Goal: Complete application form

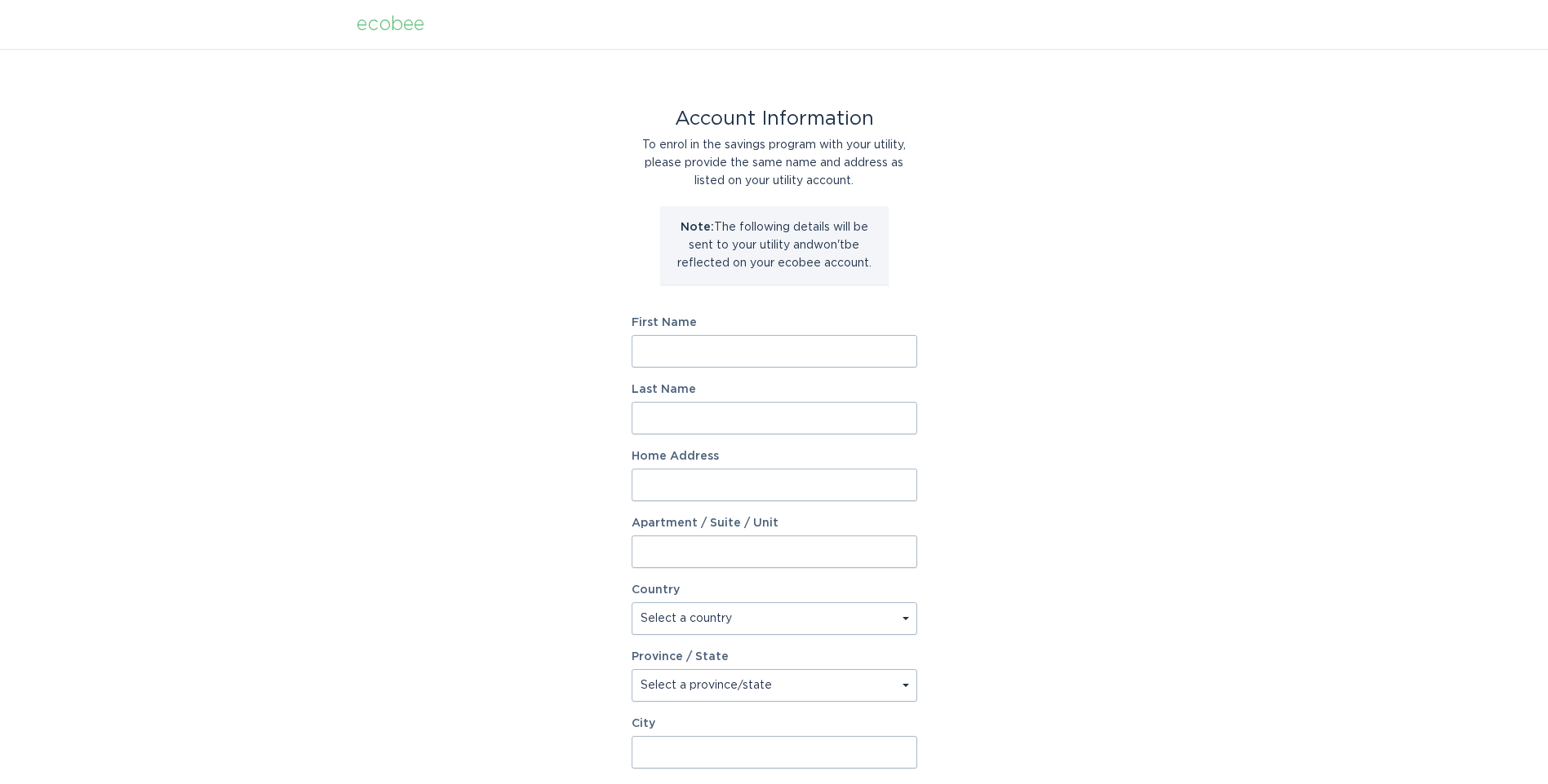
click at [670, 342] on input "First Name" at bounding box center [774, 351] width 285 height 33
type input "[PERSON_NAME] Properties"
type input "[PERSON_NAME]"
type input "[STREET_ADDRESS]"
select select "US"
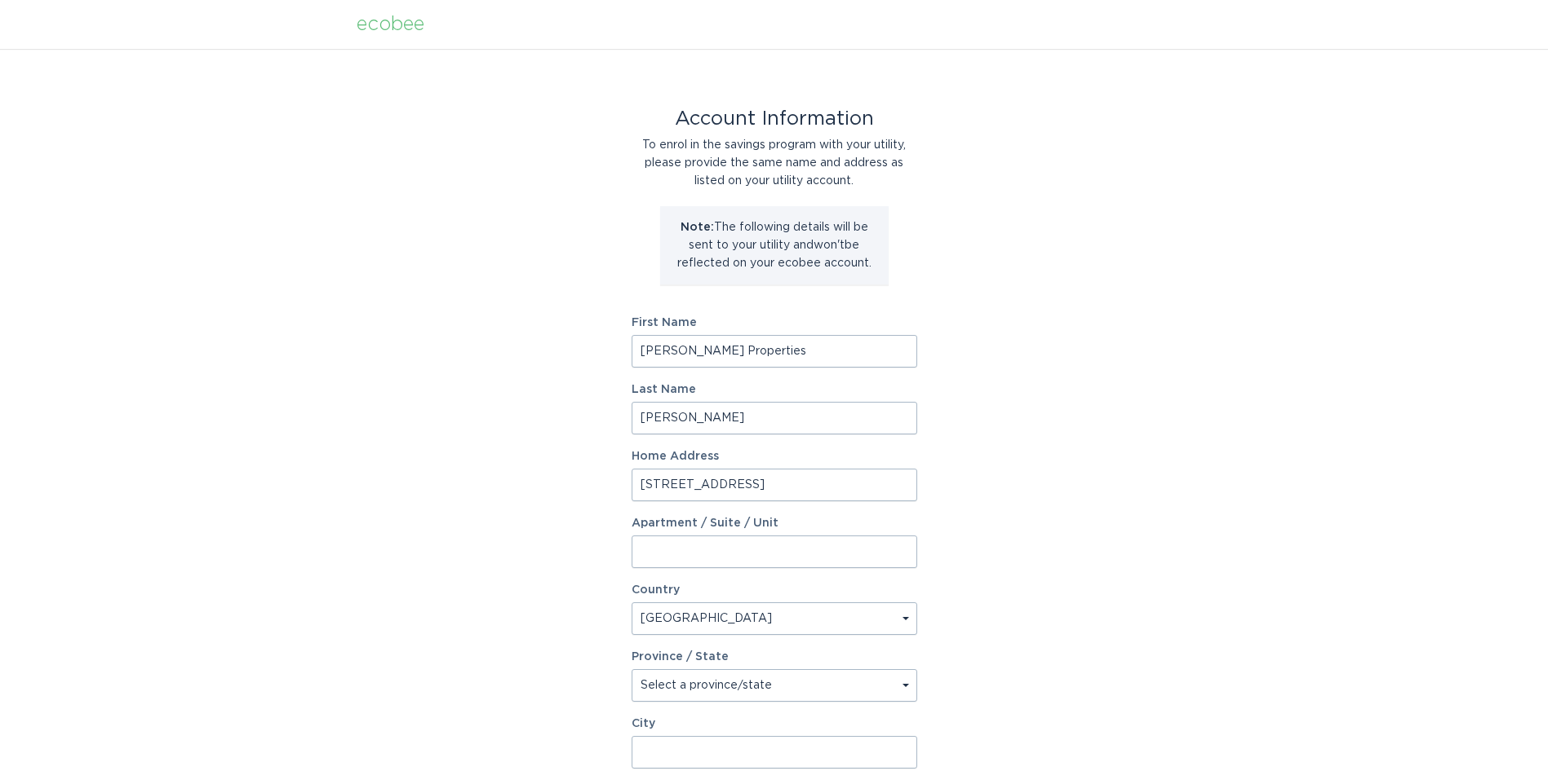
type input "Red Wing"
type input "55066"
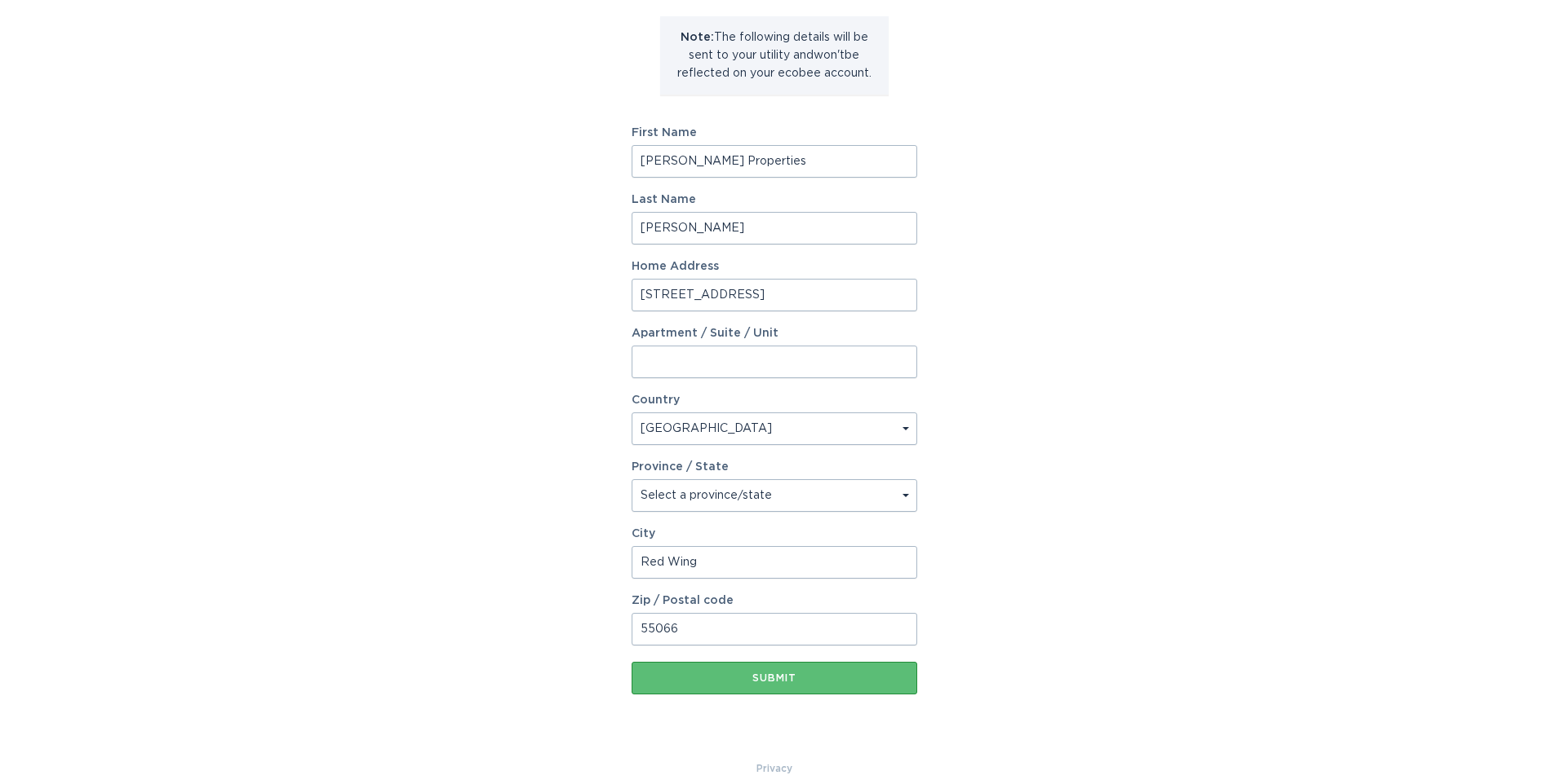
scroll to position [208, 0]
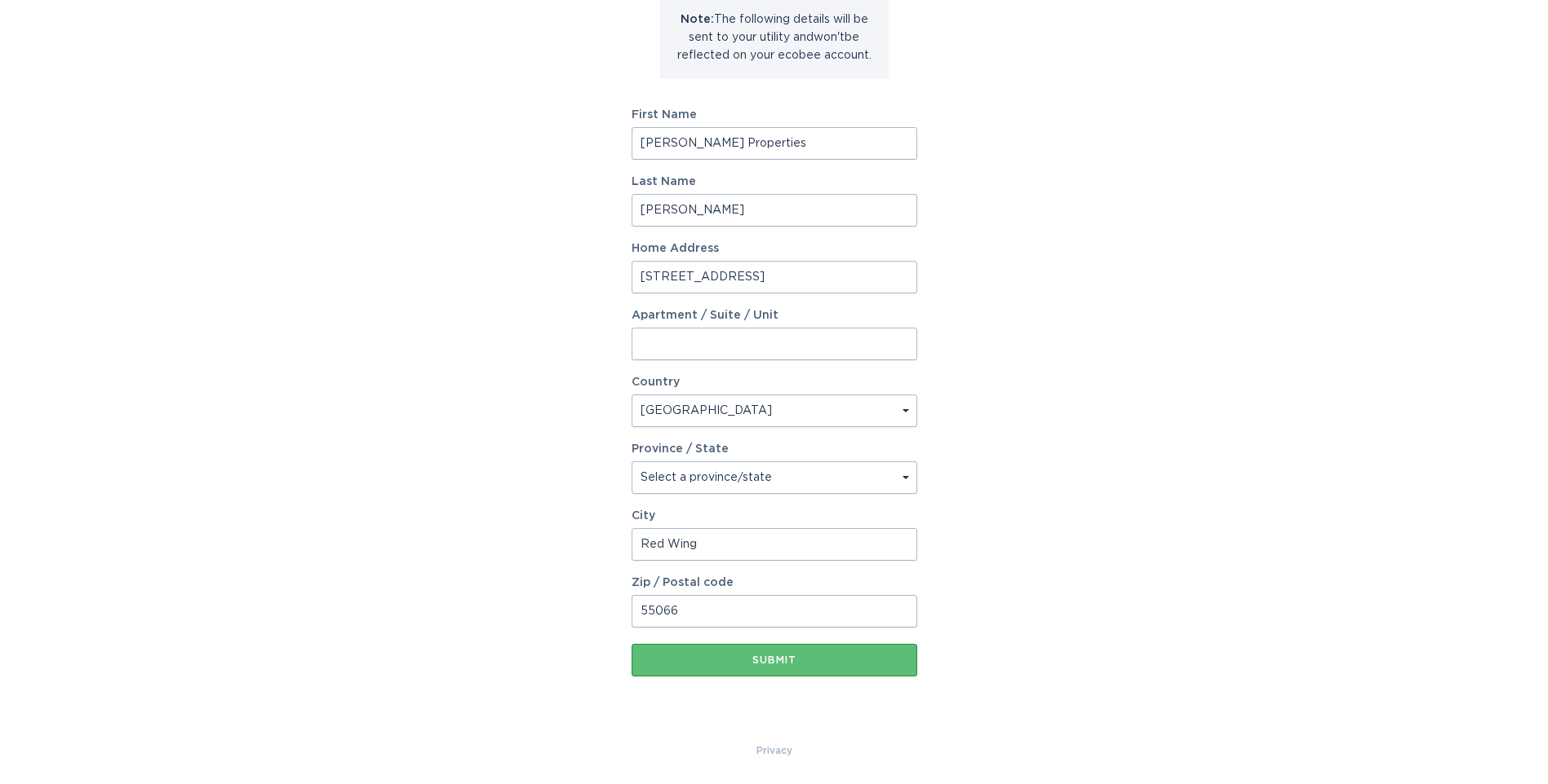
click at [710, 475] on select "Select a province/state [US_STATE] [US_STATE] [US_STATE] [US_STATE] [US_STATE] …" at bounding box center [774, 477] width 285 height 33
select select "MN"
click at [631, 461] on select "Select a province/state [US_STATE] [US_STATE] [US_STATE] [US_STATE] [US_STATE] …" at bounding box center [774, 477] width 285 height 33
click at [526, 455] on div "Account Information To enrol in the savings program with your utility, please p…" at bounding box center [774, 291] width 1548 height 901
click at [740, 665] on div "Submit" at bounding box center [774, 661] width 269 height 10
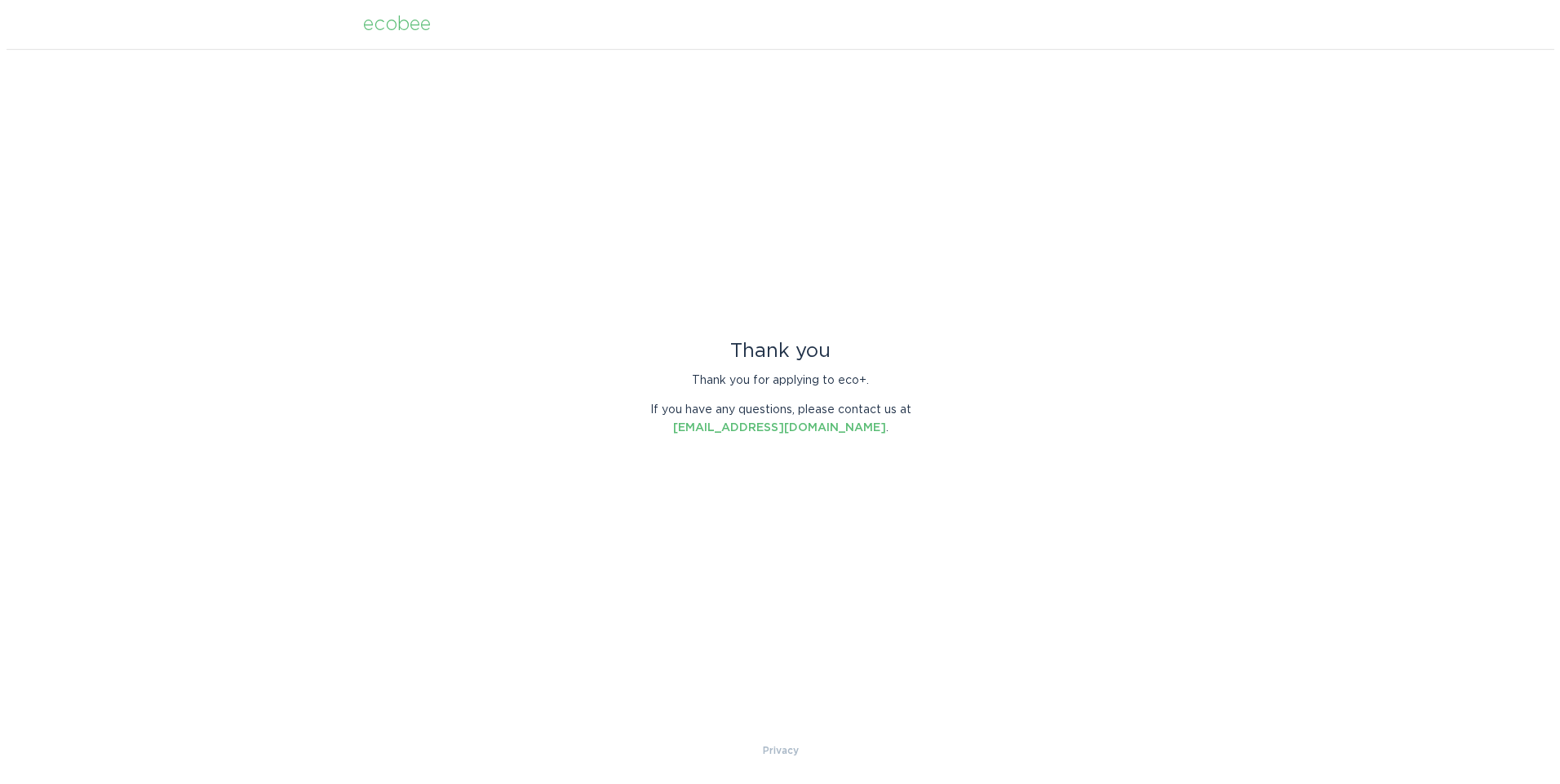
scroll to position [0, 0]
